Goal: Transaction & Acquisition: Purchase product/service

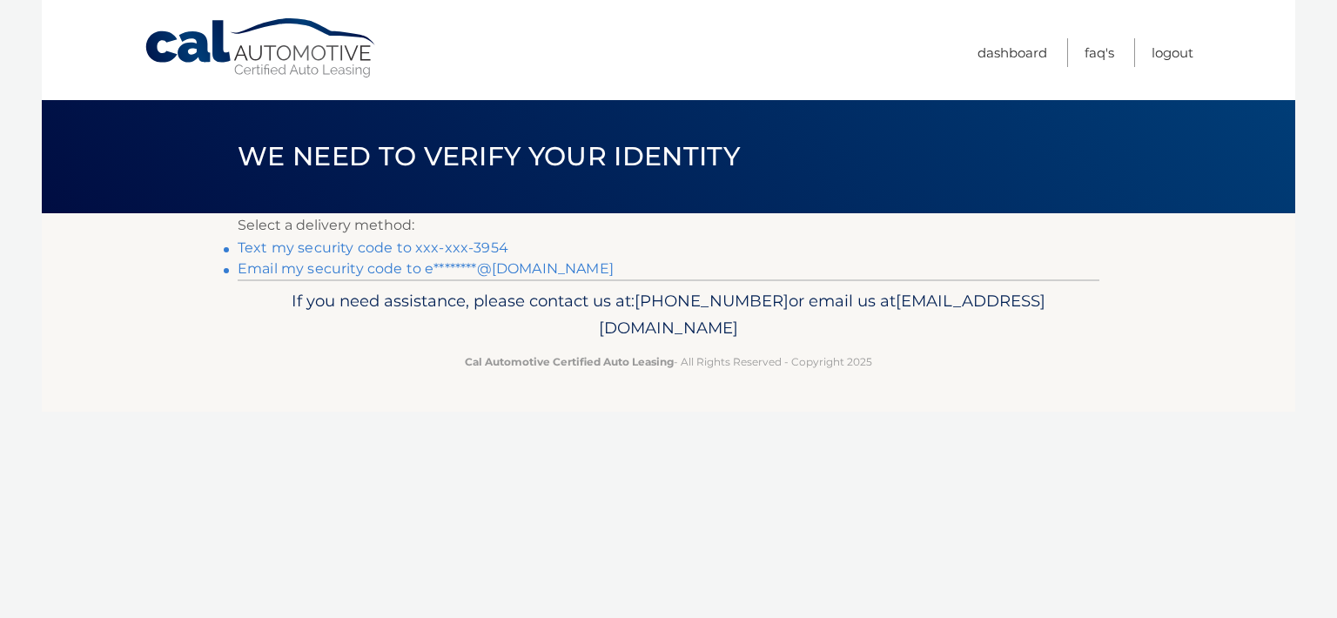
click at [352, 273] on link "Email my security code to e********@[DOMAIN_NAME]" at bounding box center [426, 268] width 376 height 17
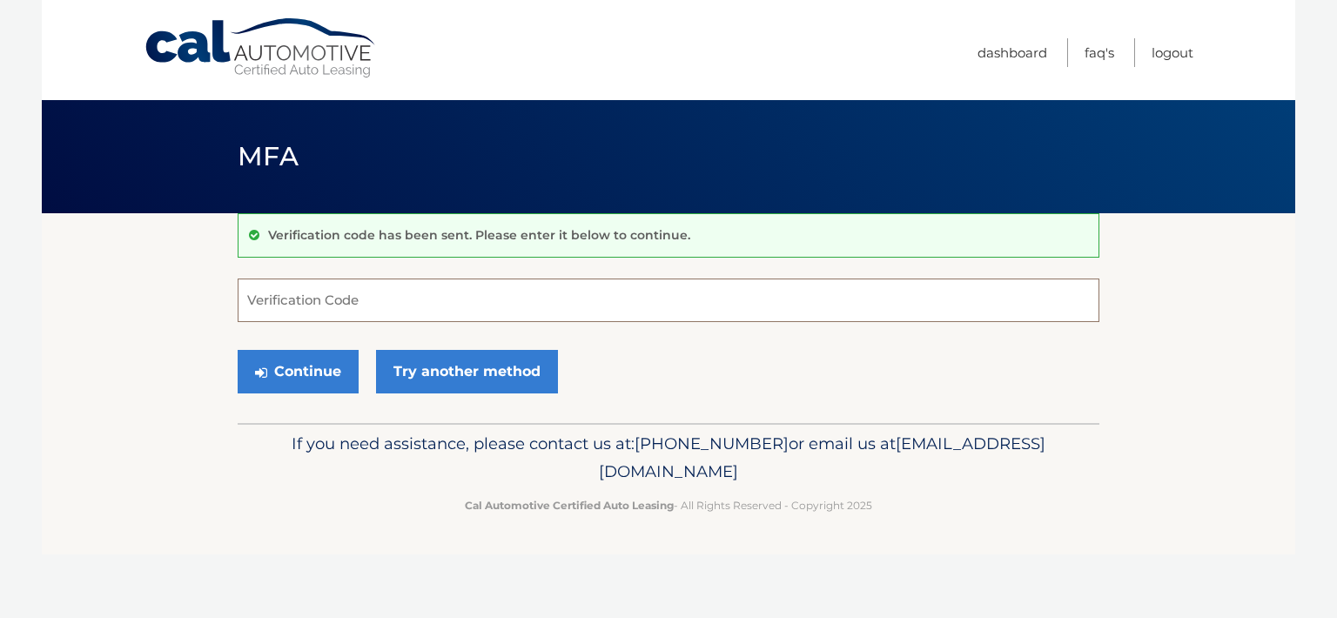
click at [407, 313] on input "Verification Code" at bounding box center [669, 301] width 862 height 44
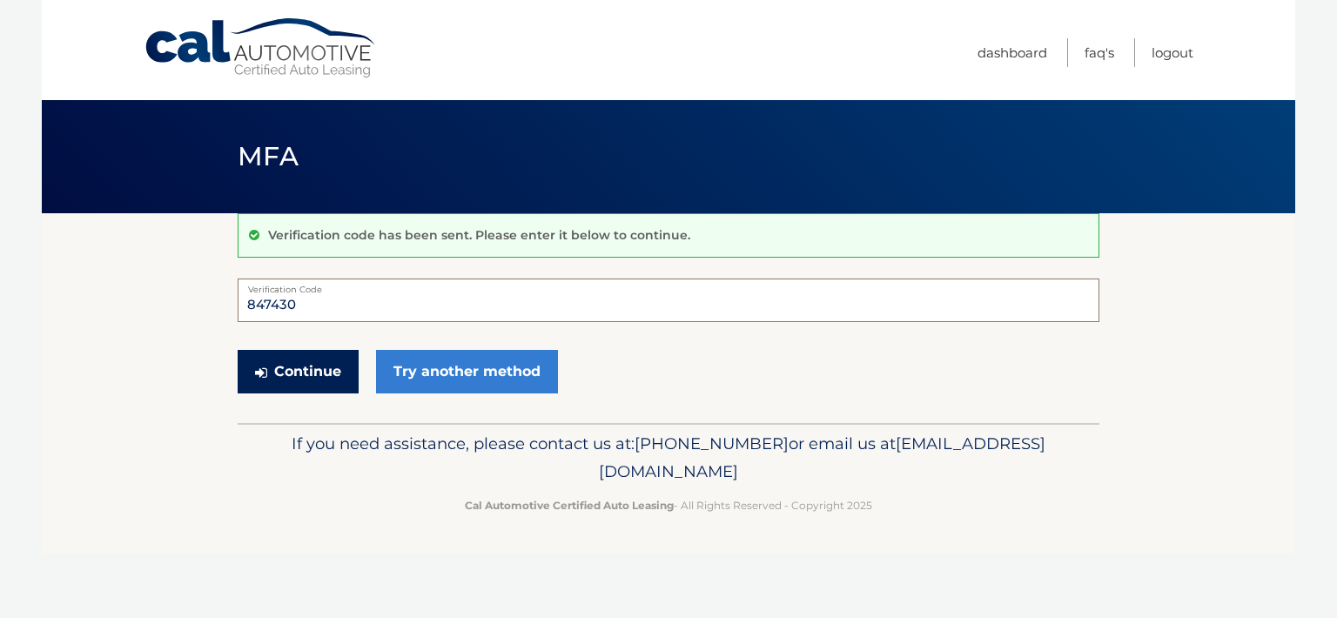
type input "847430"
click at [322, 384] on button "Continue" at bounding box center [298, 372] width 121 height 44
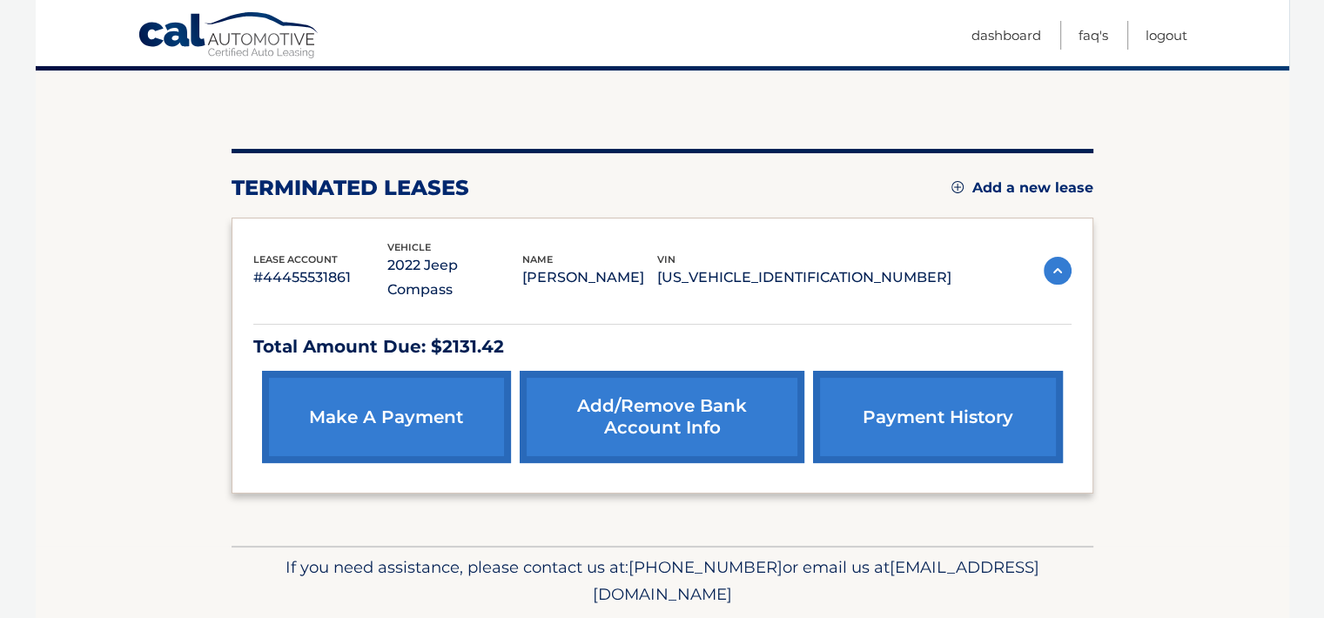
scroll to position [177, 0]
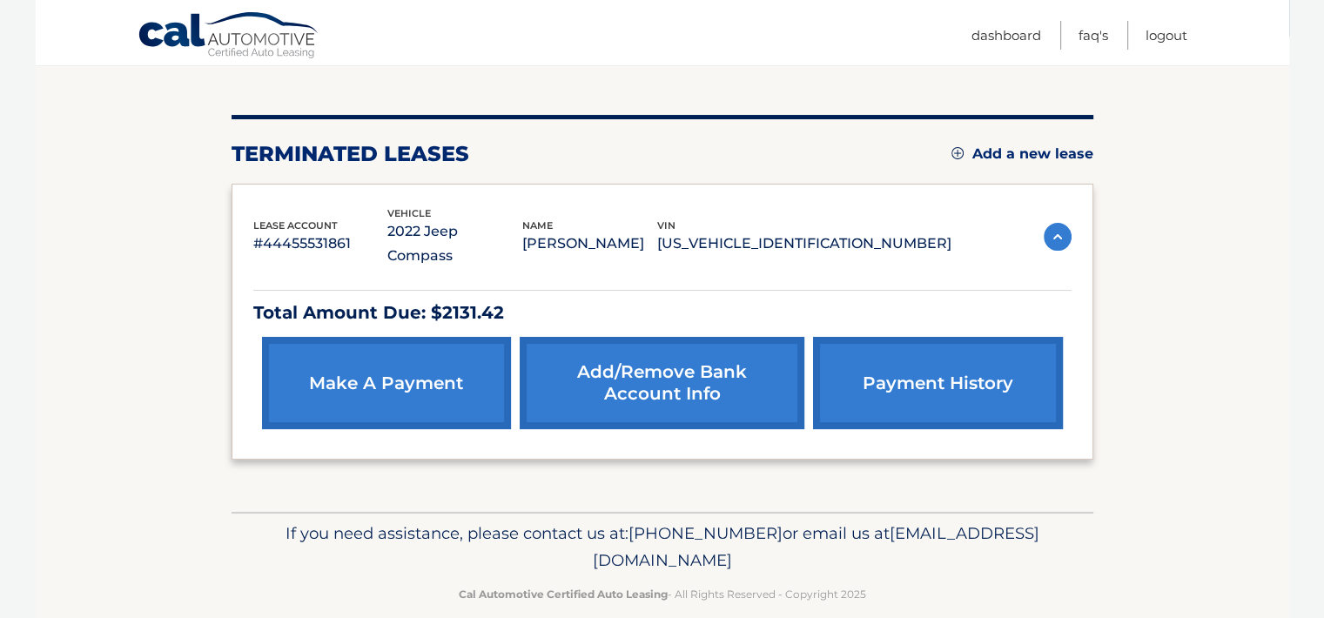
click at [438, 353] on link "make a payment" at bounding box center [386, 383] width 249 height 92
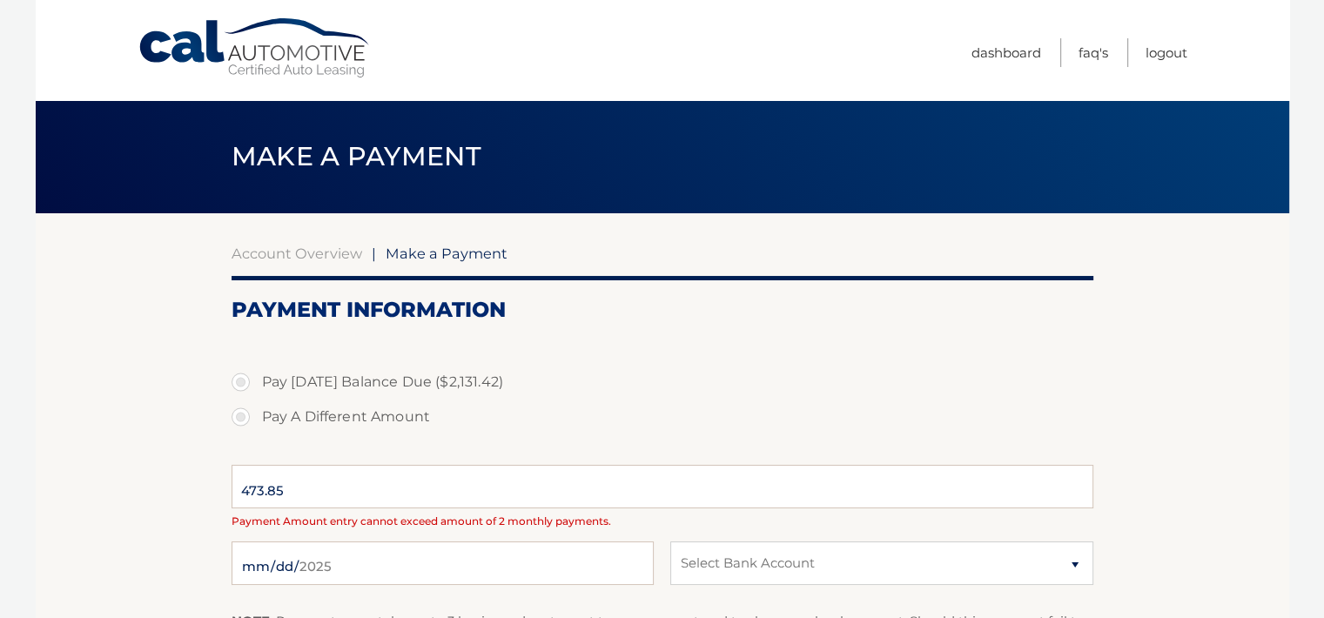
select select "MGJiYWY4NjctODZmOS00Yjc5LWI5MWEtZGFiMDFlNmZiNjI4"
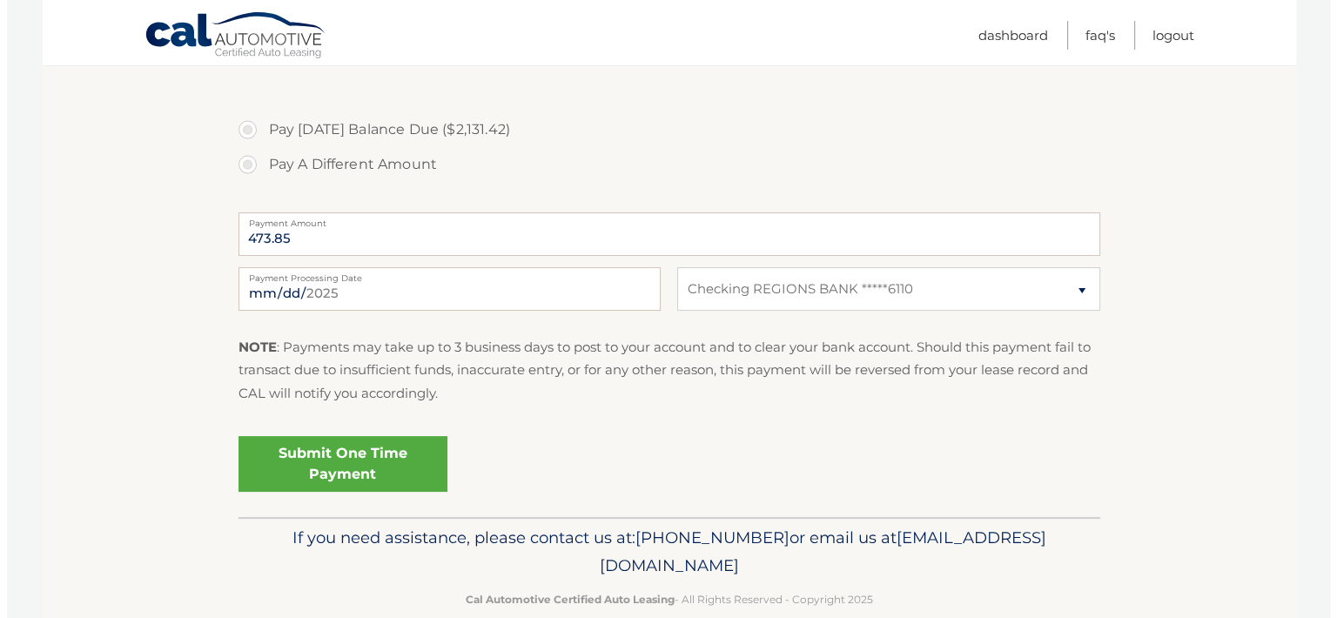
scroll to position [261, 0]
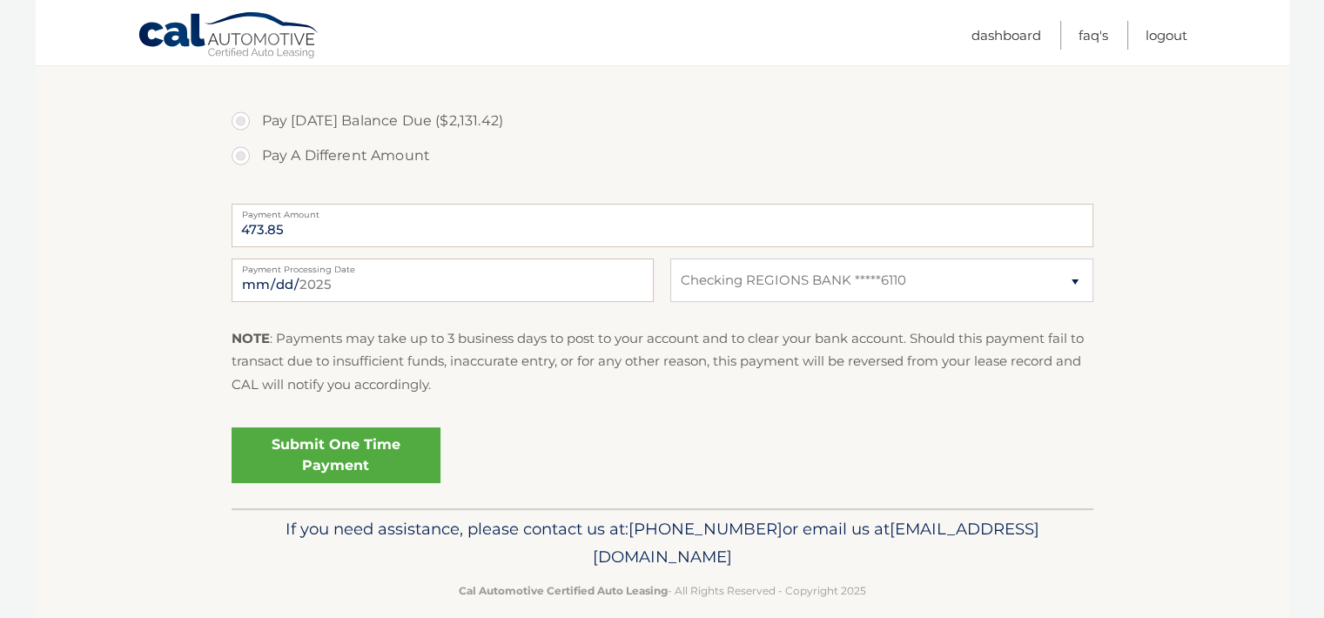
click at [244, 155] on label "Pay A Different Amount" at bounding box center [663, 155] width 862 height 35
click at [244, 155] on input "Pay A Different Amount" at bounding box center [247, 152] width 17 height 28
radio input "true"
click at [326, 225] on input "Payment Amount" at bounding box center [663, 226] width 862 height 44
type input "500.00"
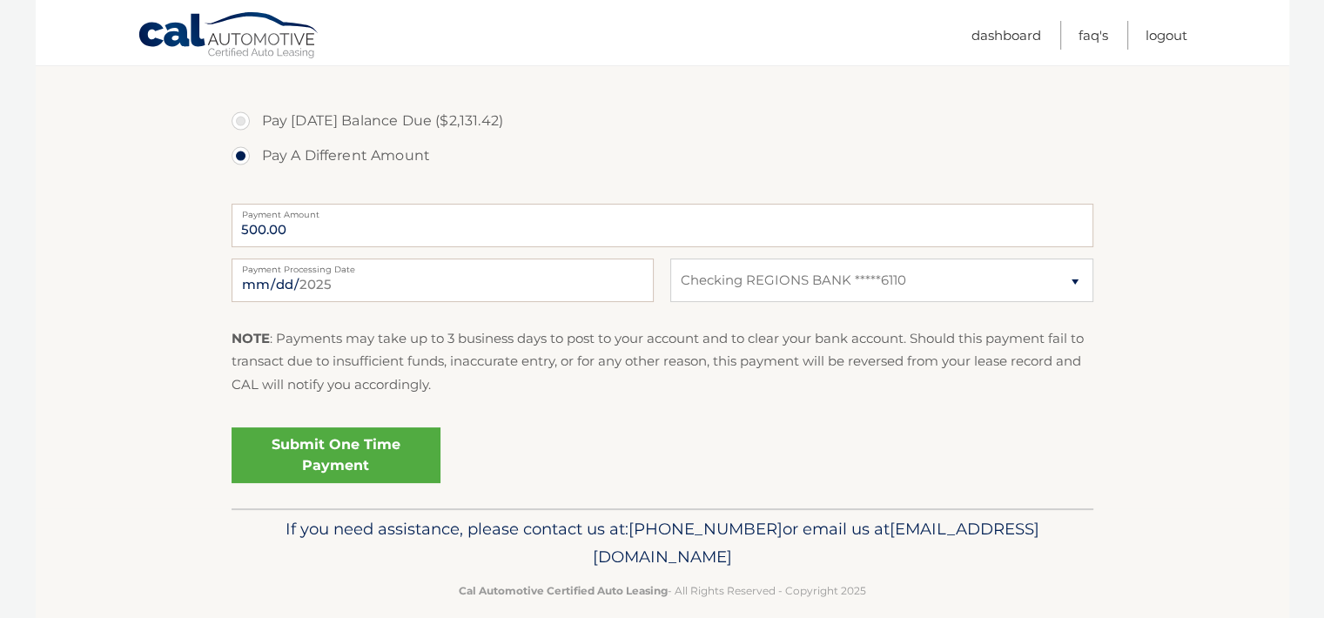
click at [345, 449] on link "Submit One Time Payment" at bounding box center [336, 455] width 209 height 56
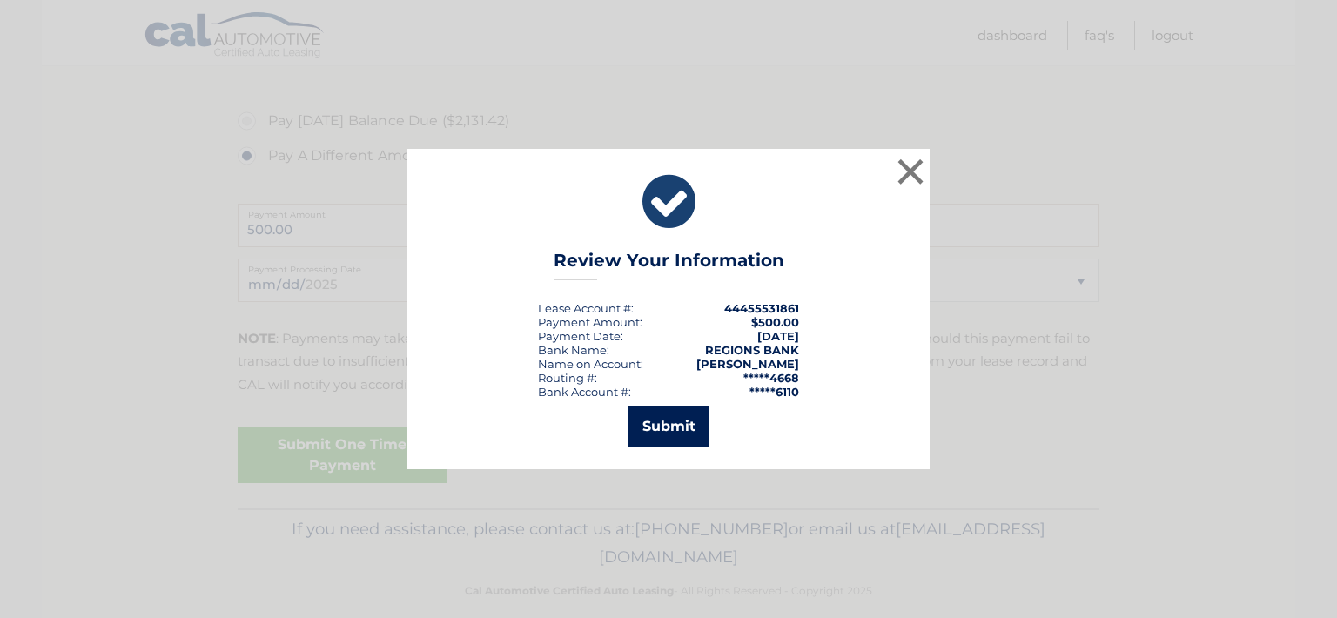
click at [677, 429] on button "Submit" at bounding box center [669, 427] width 81 height 42
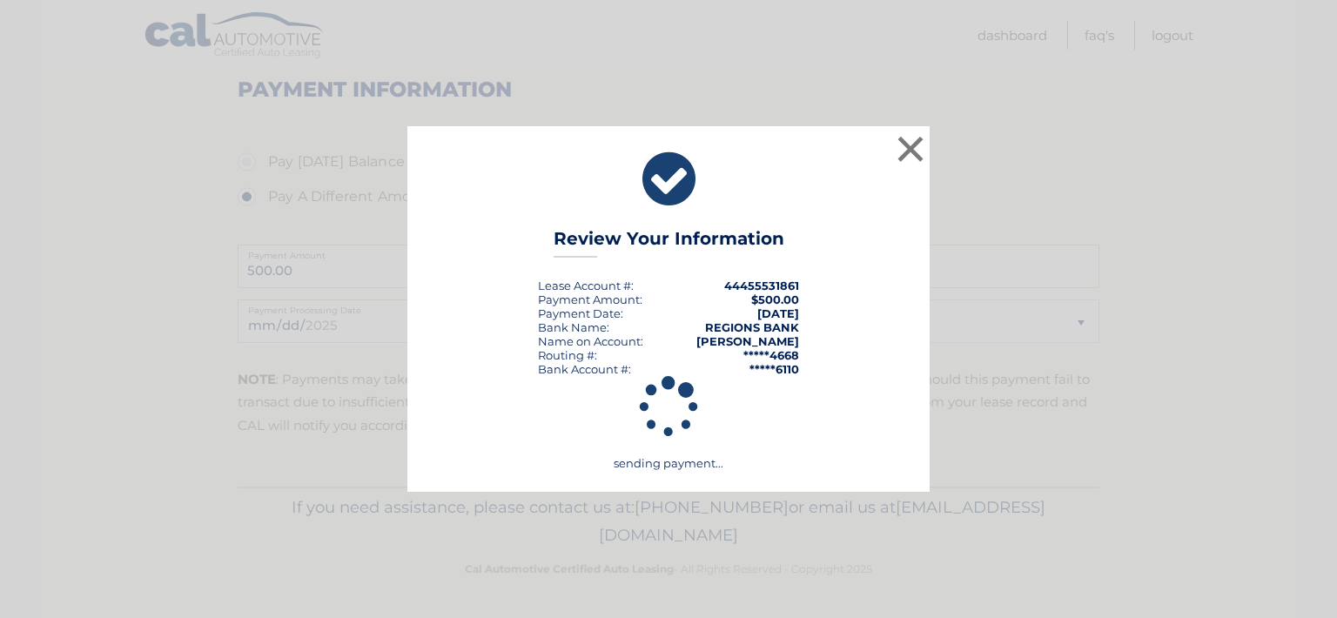
scroll to position [220, 0]
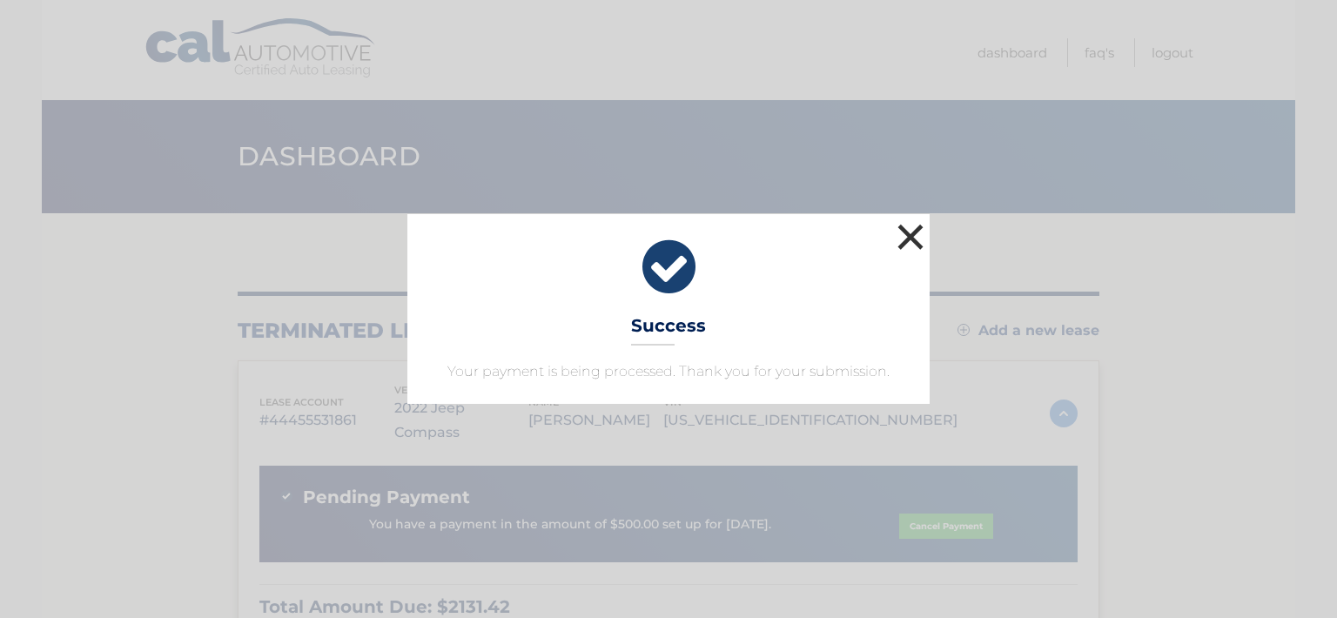
click at [911, 246] on button "×" at bounding box center [910, 236] width 35 height 35
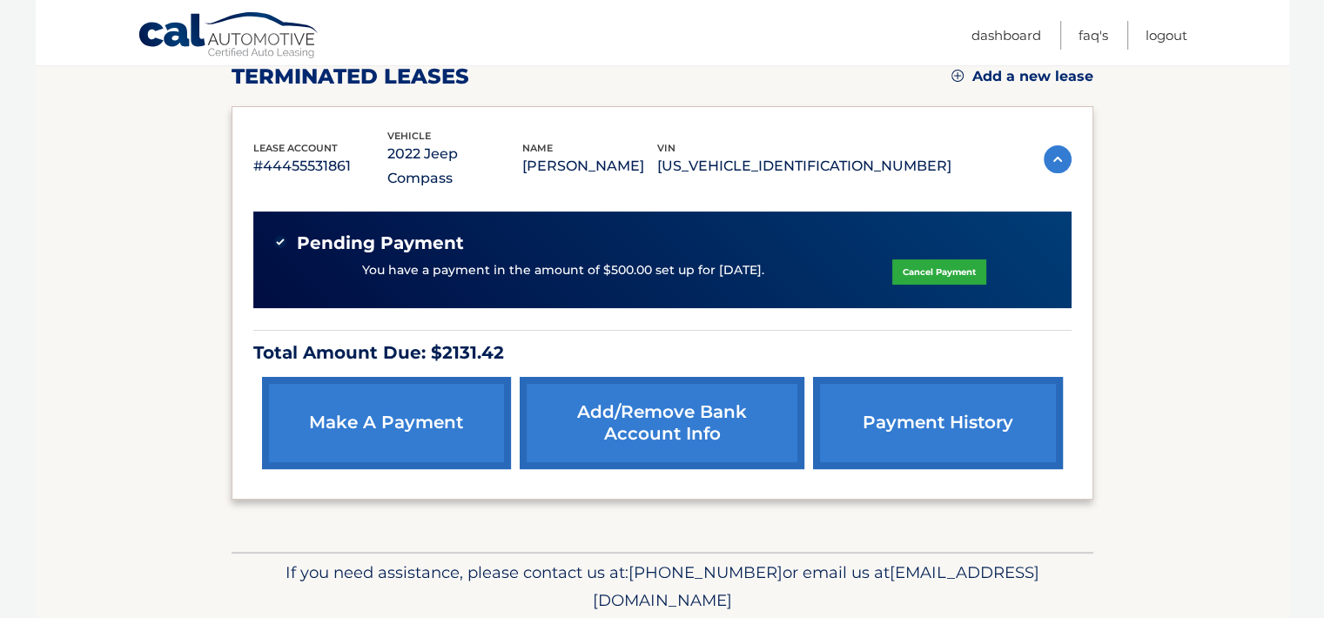
scroll to position [293, 0]
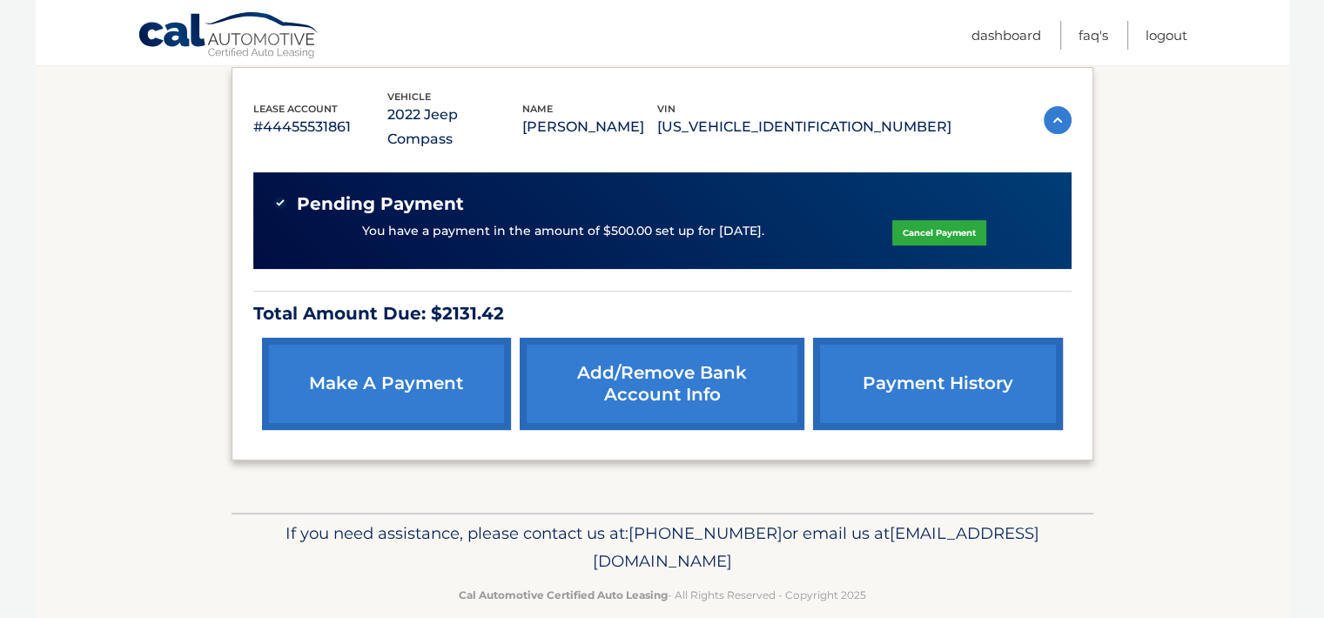
click at [922, 370] on link "payment history" at bounding box center [937, 384] width 249 height 92
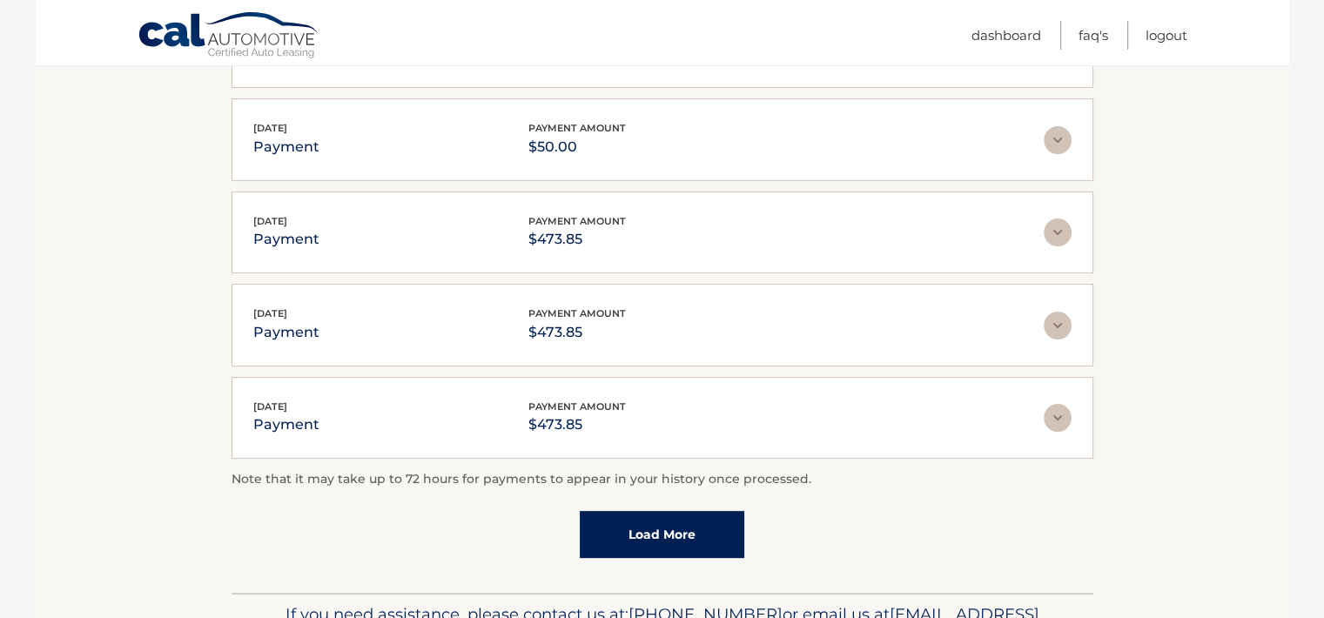
scroll to position [435, 0]
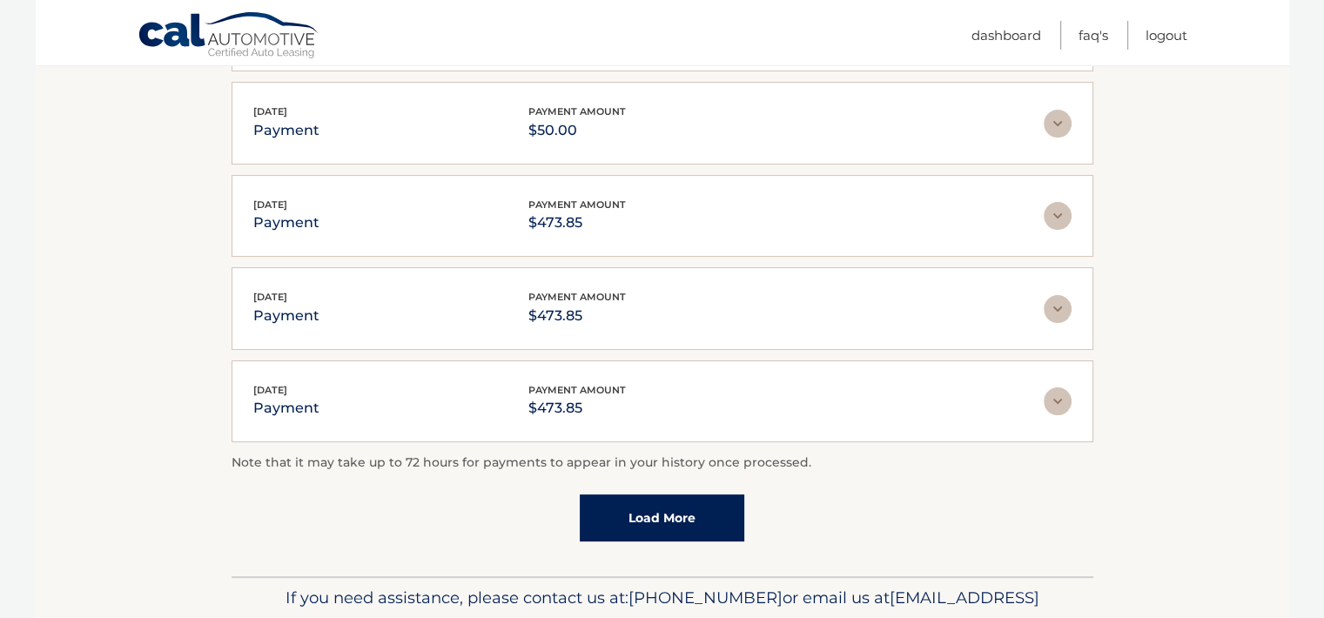
click at [686, 506] on link "Load More" at bounding box center [662, 518] width 165 height 47
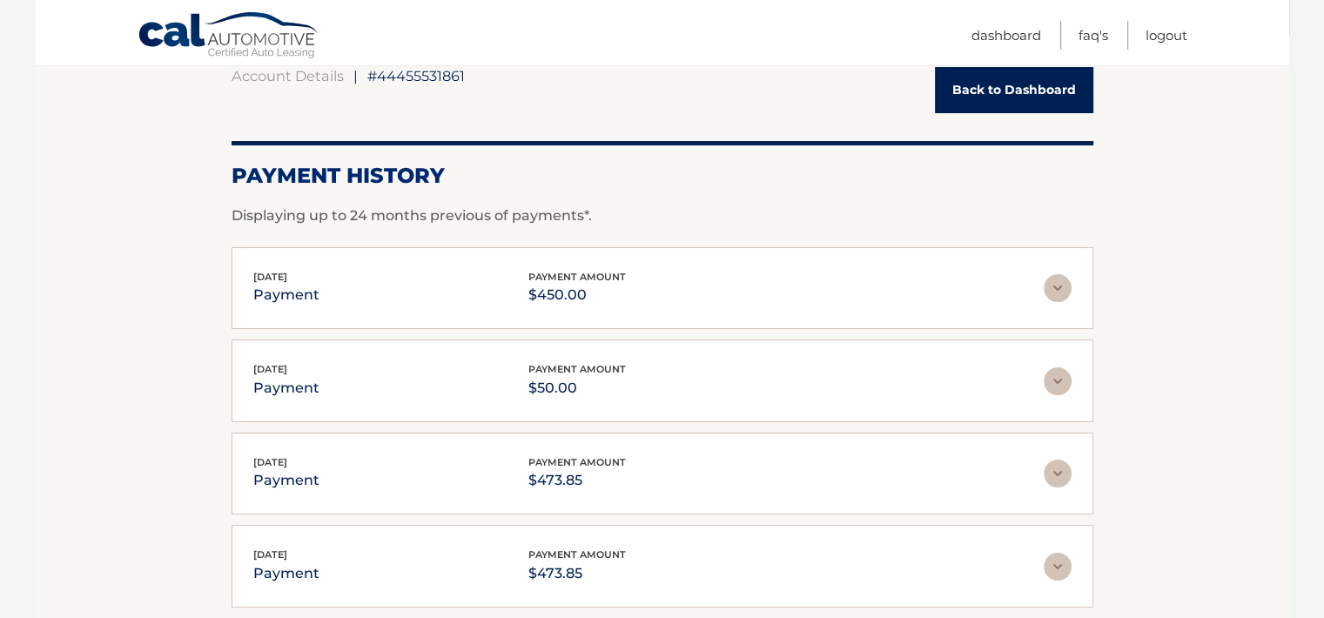
scroll to position [178, 0]
click at [1058, 377] on img at bounding box center [1058, 381] width 28 height 28
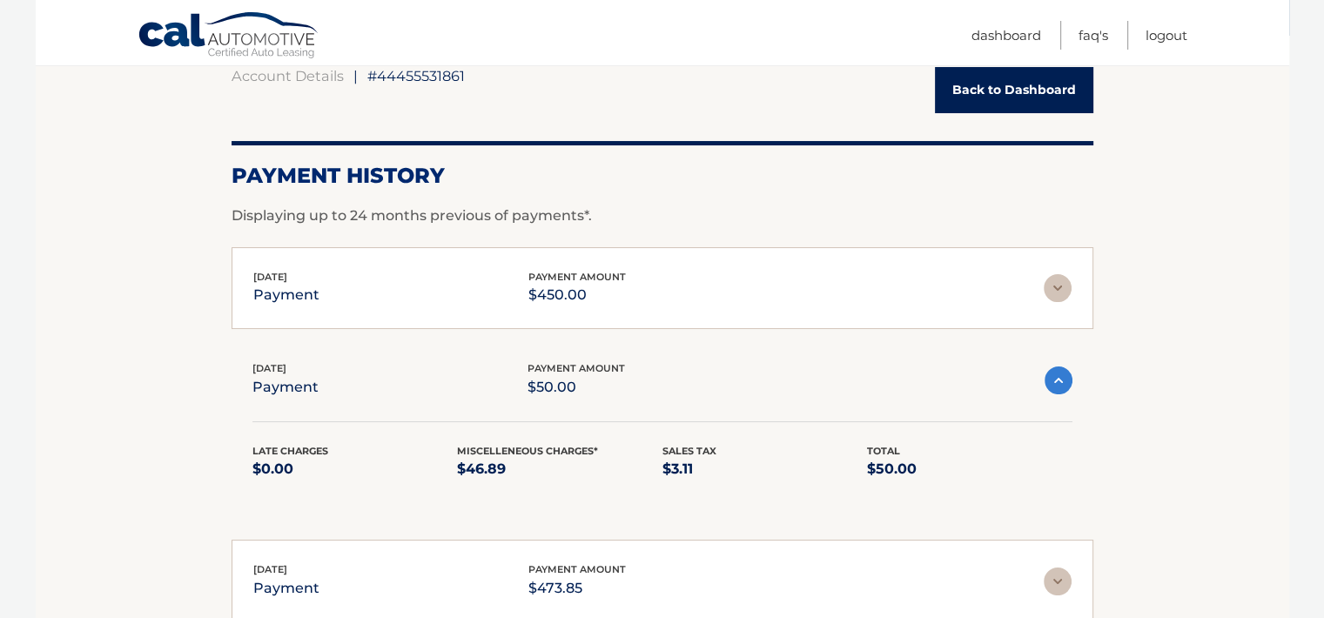
click at [1059, 380] on img at bounding box center [1059, 381] width 28 height 28
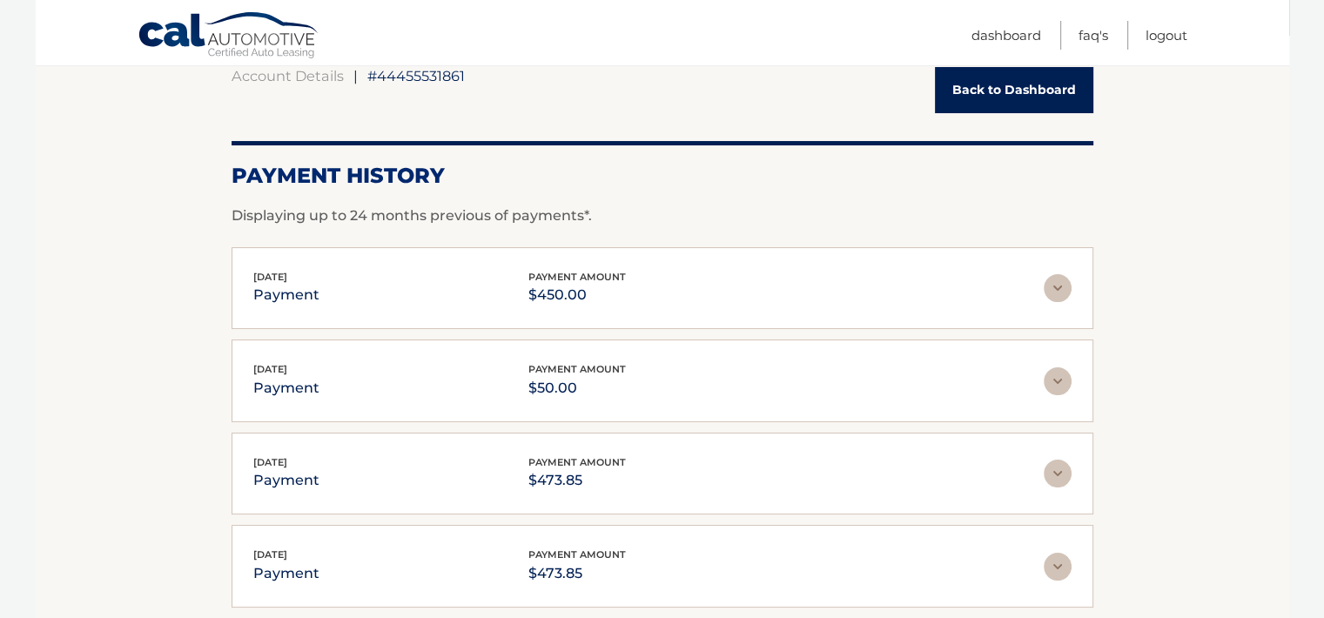
click at [1051, 289] on img at bounding box center [1058, 288] width 28 height 28
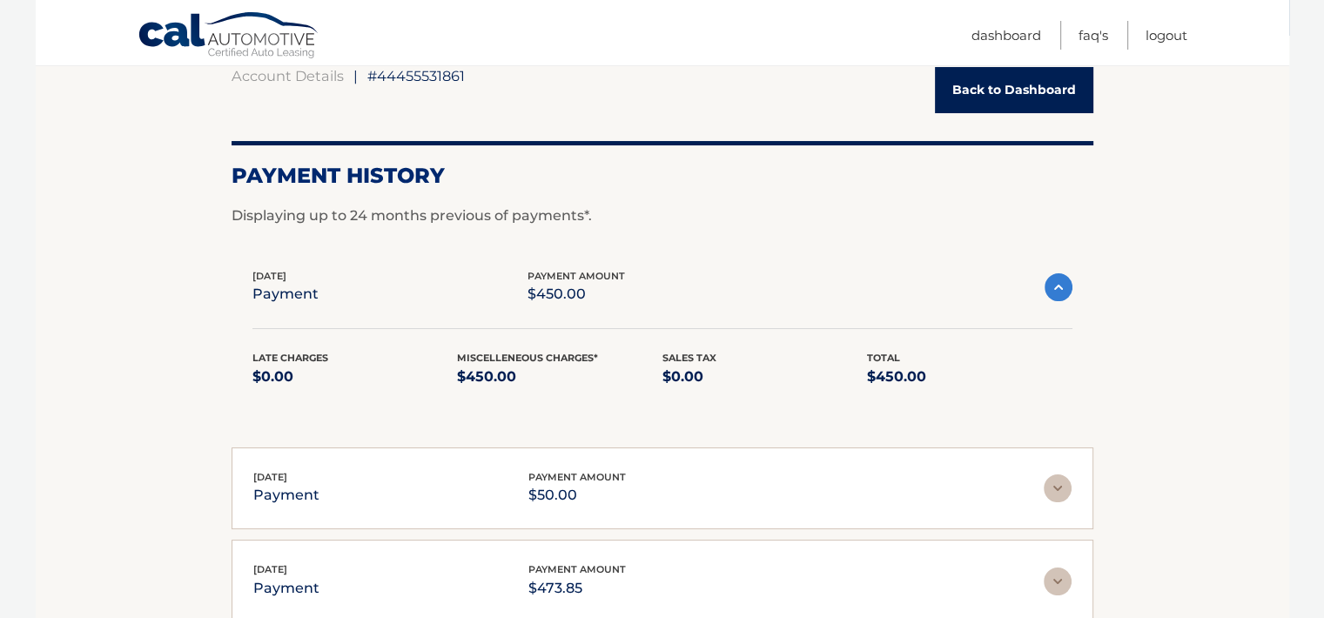
click at [1053, 276] on img at bounding box center [1059, 287] width 28 height 28
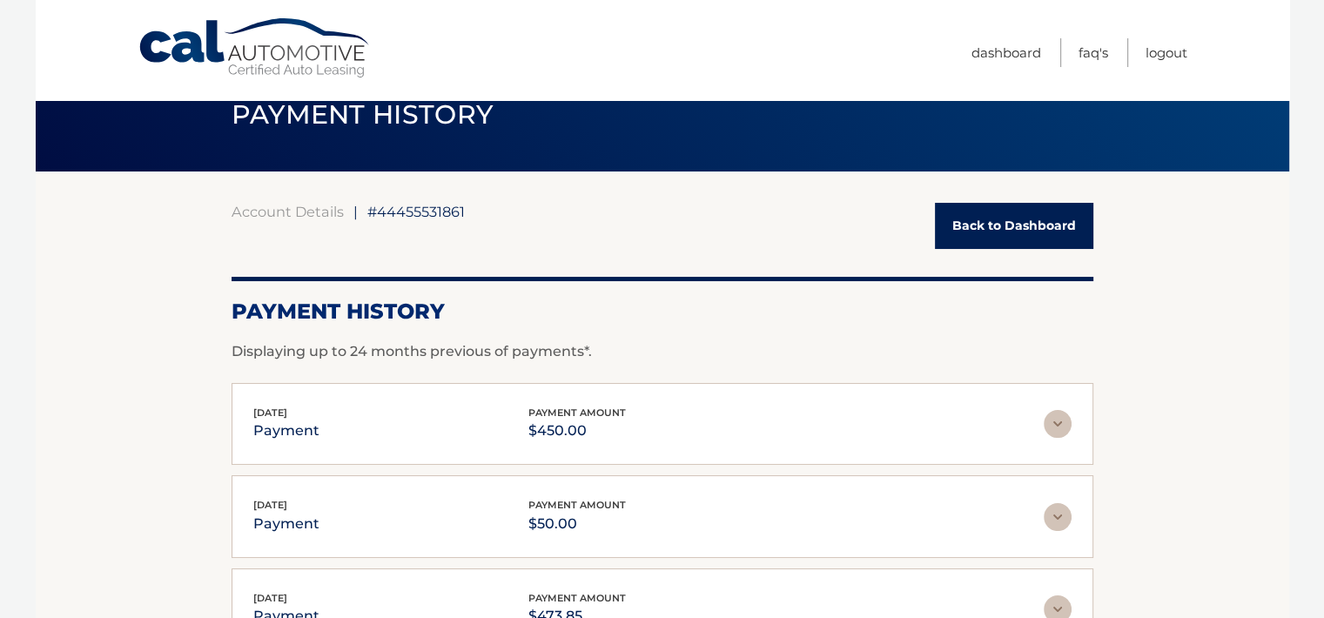
scroll to position [0, 0]
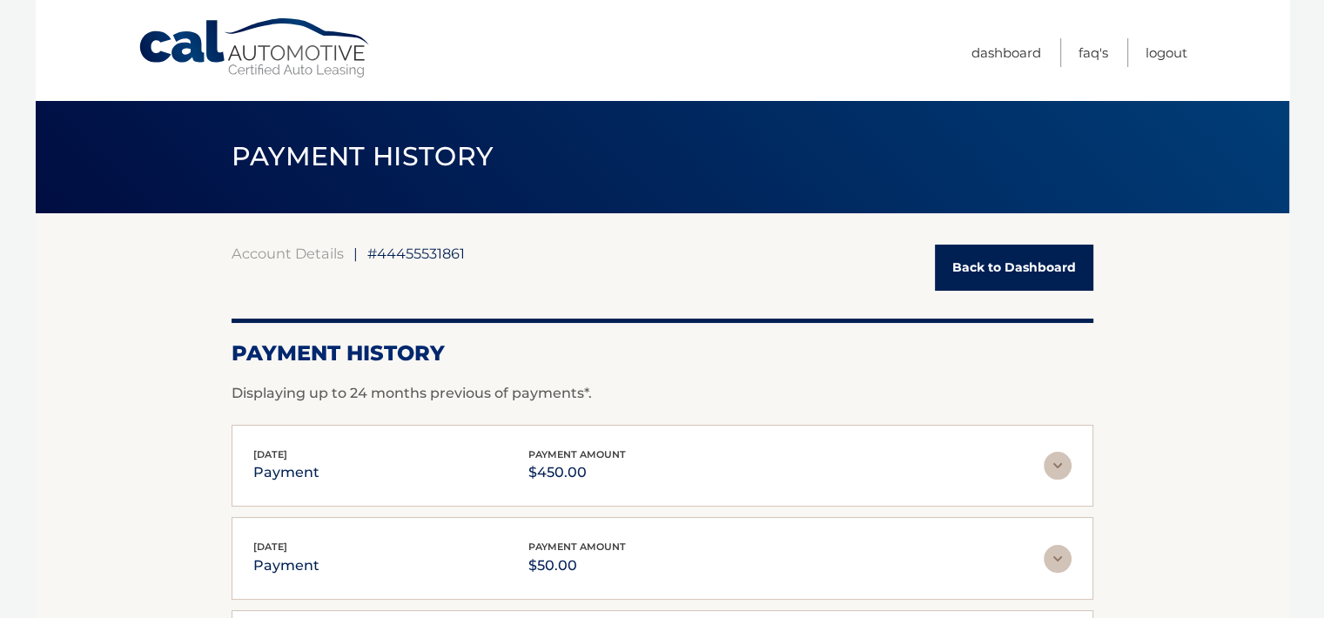
click at [1009, 273] on link "Back to Dashboard" at bounding box center [1014, 268] width 158 height 46
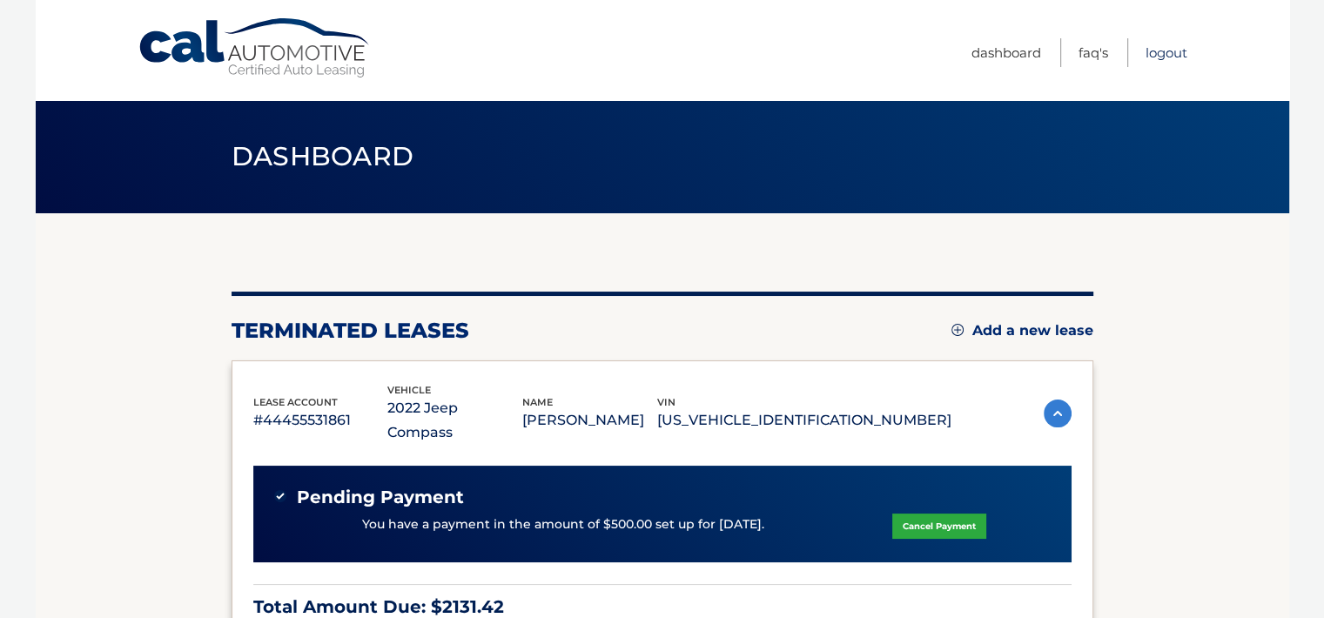
click at [1162, 57] on link "Logout" at bounding box center [1167, 52] width 42 height 29
